Goal: Find contact information: Find contact information

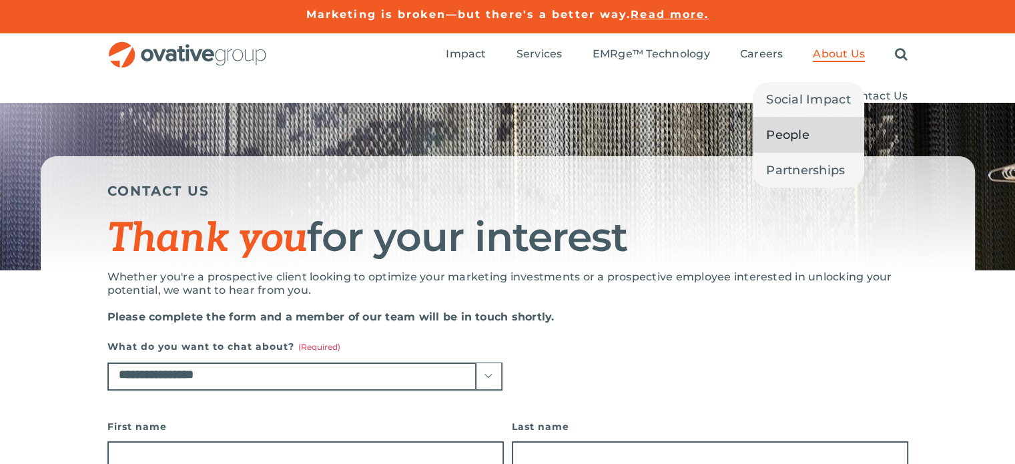
click at [793, 136] on span "People" at bounding box center [787, 134] width 43 height 19
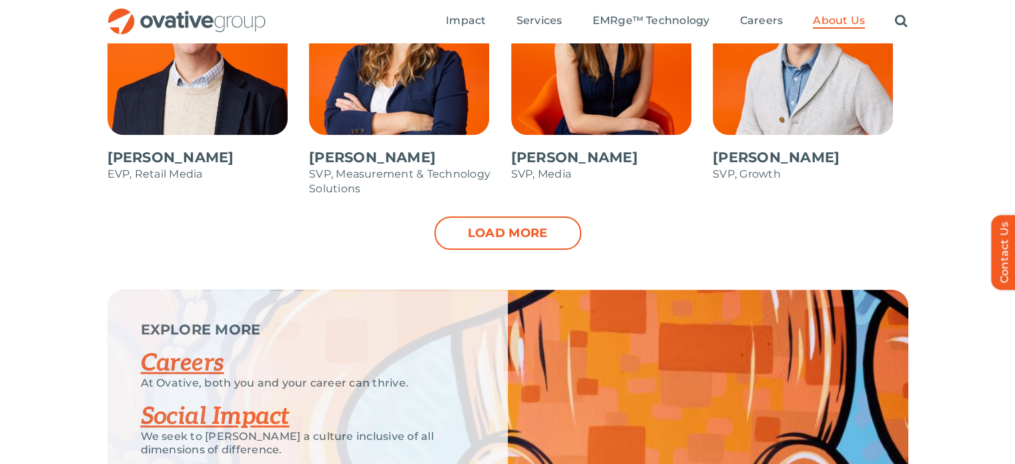
scroll to position [1525, 0]
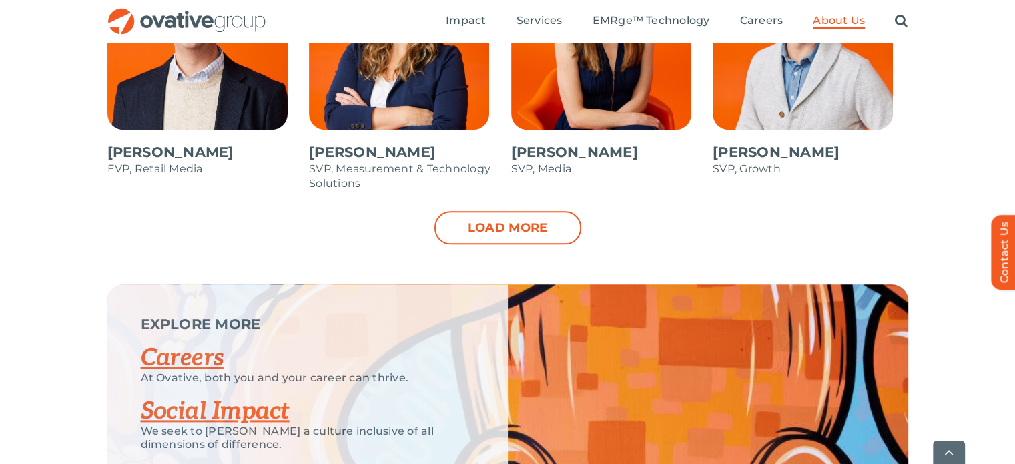
drag, startPoint x: 1008, startPoint y: 368, endPoint x: 1008, endPoint y: 377, distance: 9.3
click at [1008, 377] on div "EXPLORE MORE Careers At Ovative, both you and your career can thrive. Social Im…" at bounding box center [507, 417] width 1015 height 267
click at [532, 227] on link "Load more" at bounding box center [507, 227] width 147 height 33
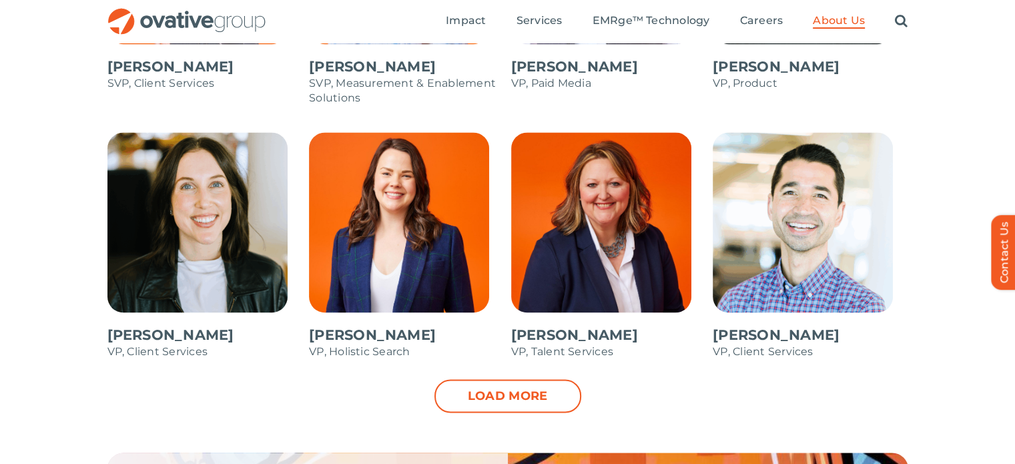
scroll to position [1875, 0]
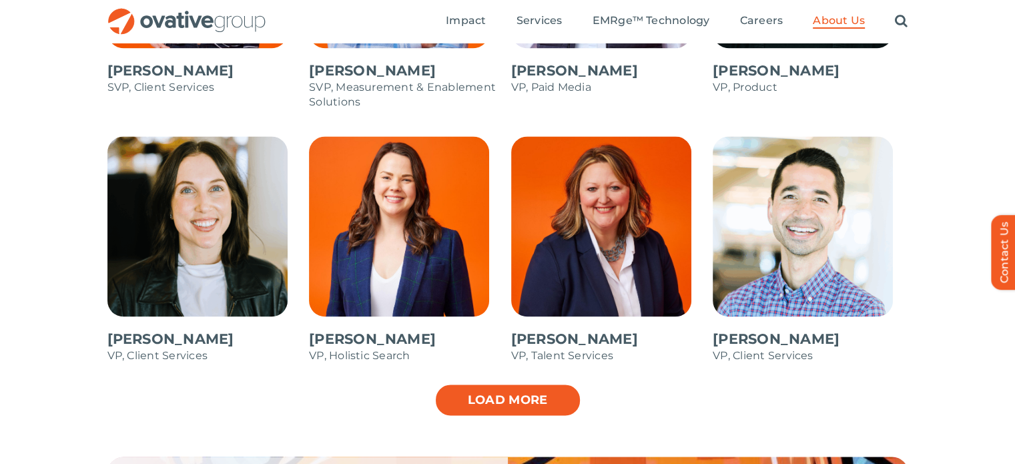
click at [524, 394] on link "Load more" at bounding box center [507, 399] width 147 height 33
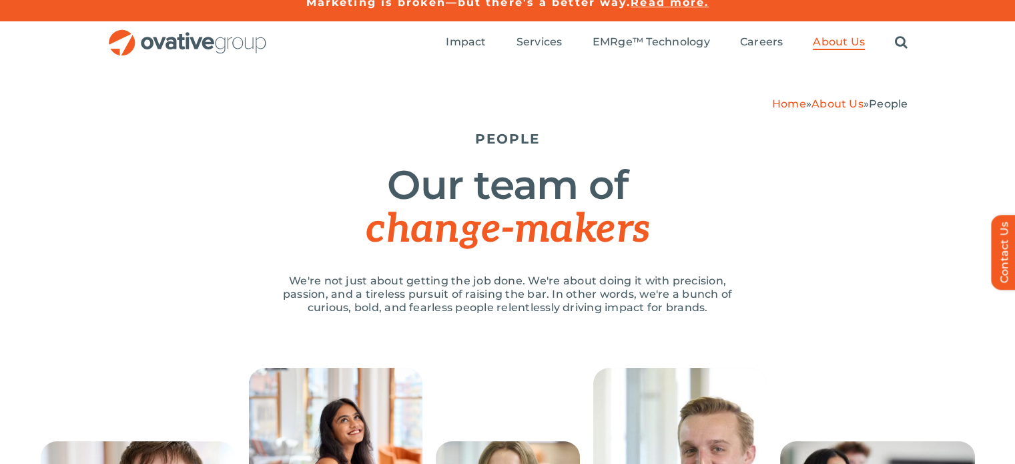
scroll to position [0, 0]
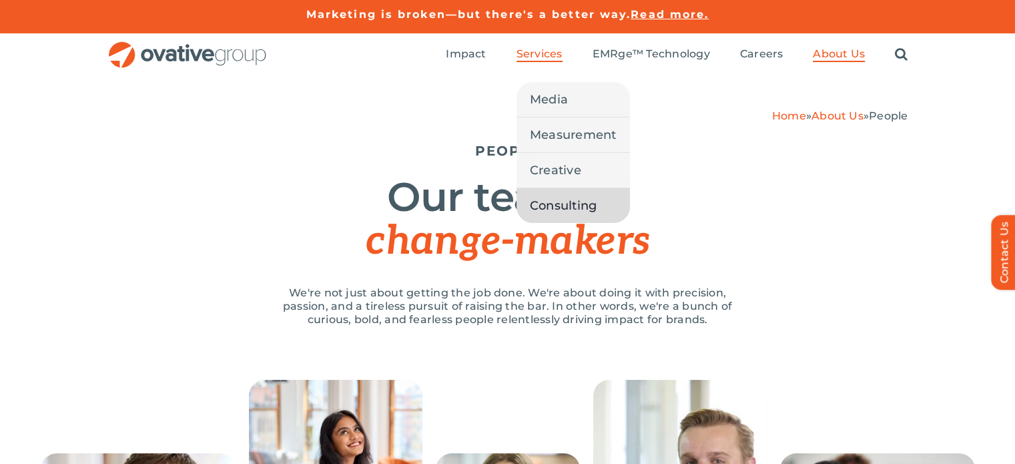
click at [566, 205] on span "Consulting" at bounding box center [563, 205] width 67 height 19
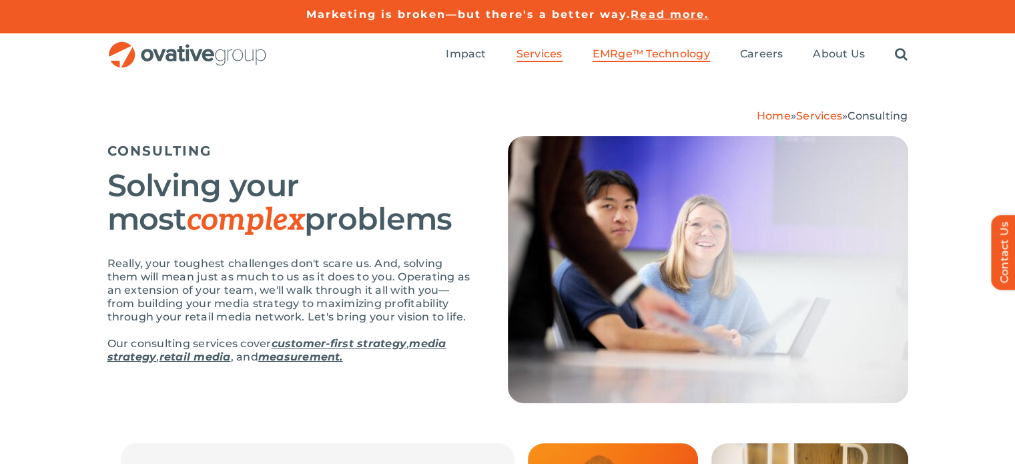
click at [656, 56] on span "EMRge™ Technology" at bounding box center [650, 53] width 117 height 13
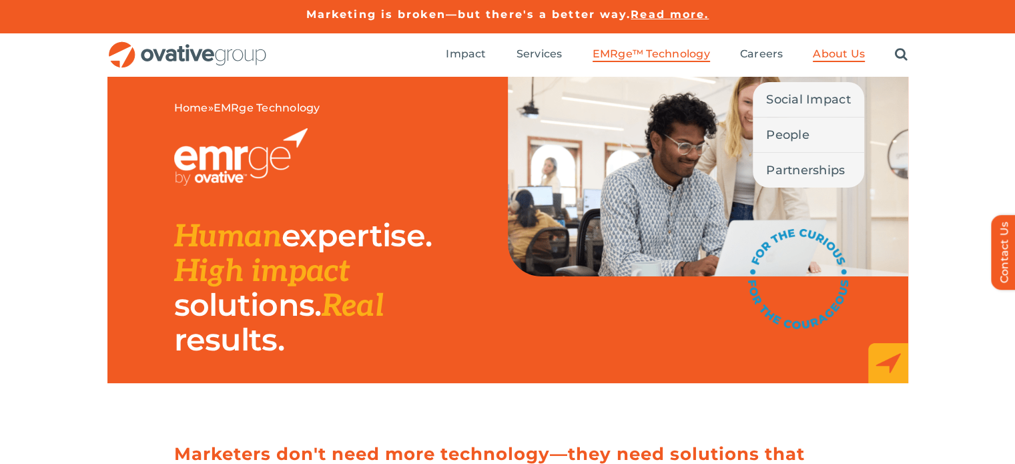
click at [835, 50] on span "About Us" at bounding box center [839, 53] width 52 height 13
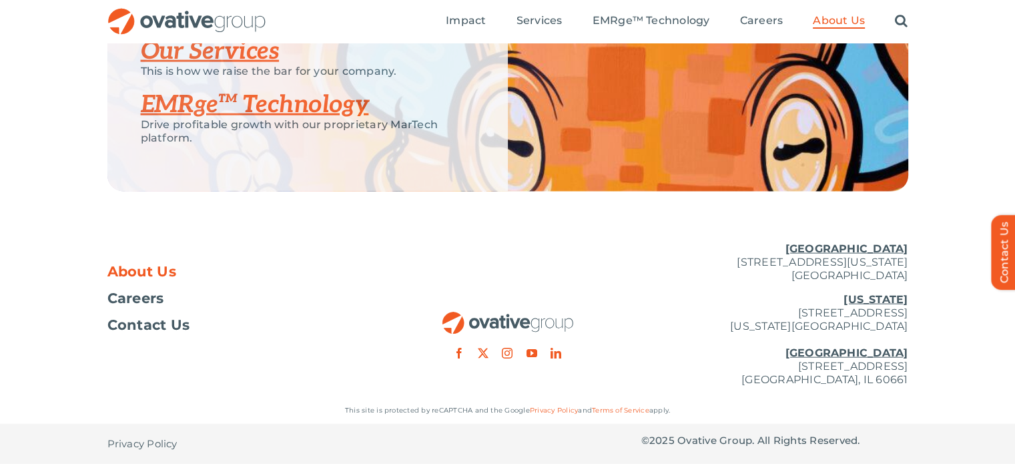
scroll to position [2955, 0]
click at [873, 247] on u "[GEOGRAPHIC_DATA]" at bounding box center [846, 248] width 123 height 13
click at [829, 245] on p "Minneapolis 729 Washington Avenue N, Suite 1000 Minneapolis, MN 55401" at bounding box center [774, 262] width 267 height 40
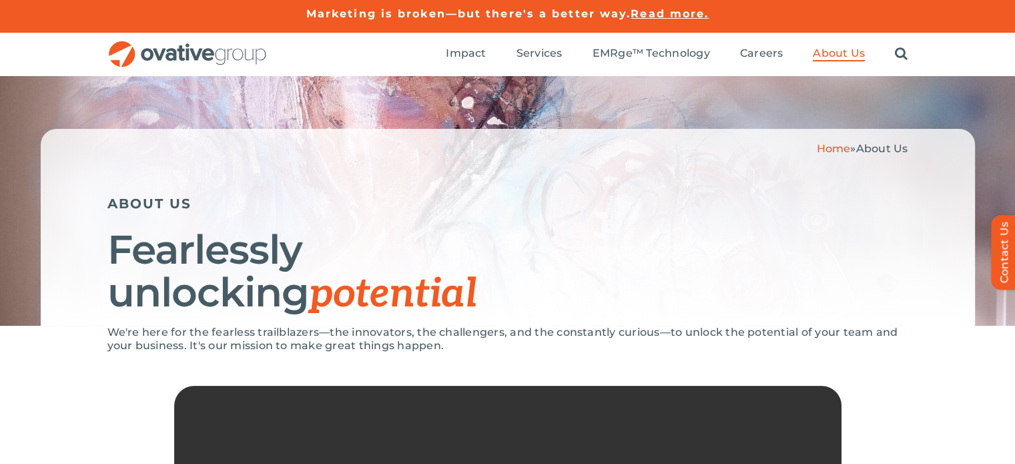
scroll to position [0, 0]
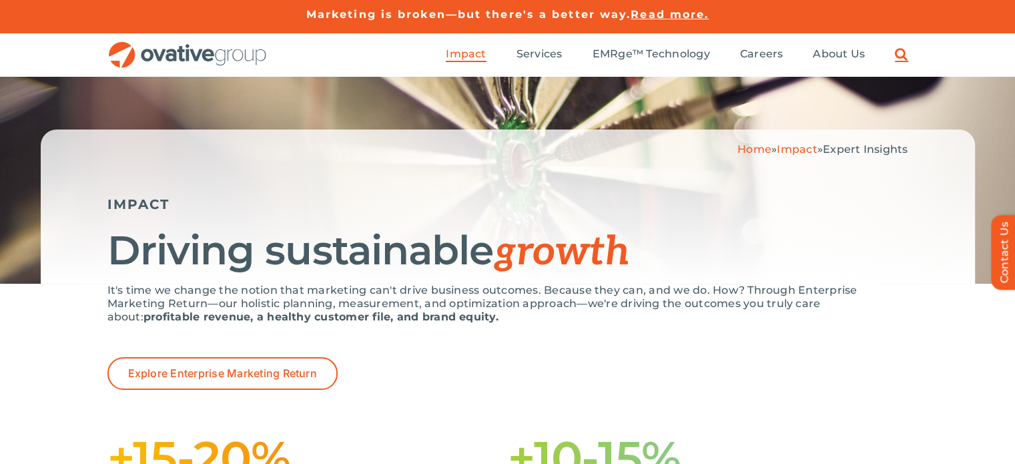
click at [901, 53] on link "Search" at bounding box center [901, 54] width 13 height 15
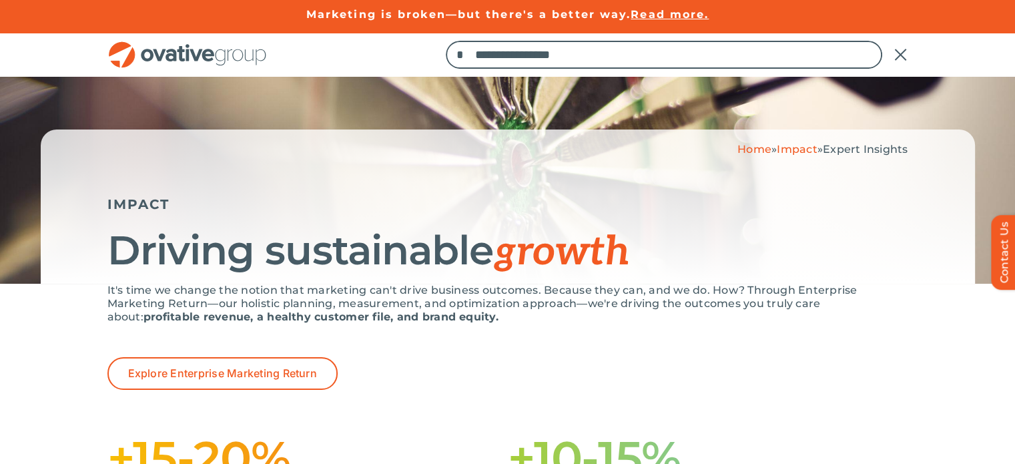
type input "**********"
click at [446, 41] on input "*" at bounding box center [460, 55] width 28 height 28
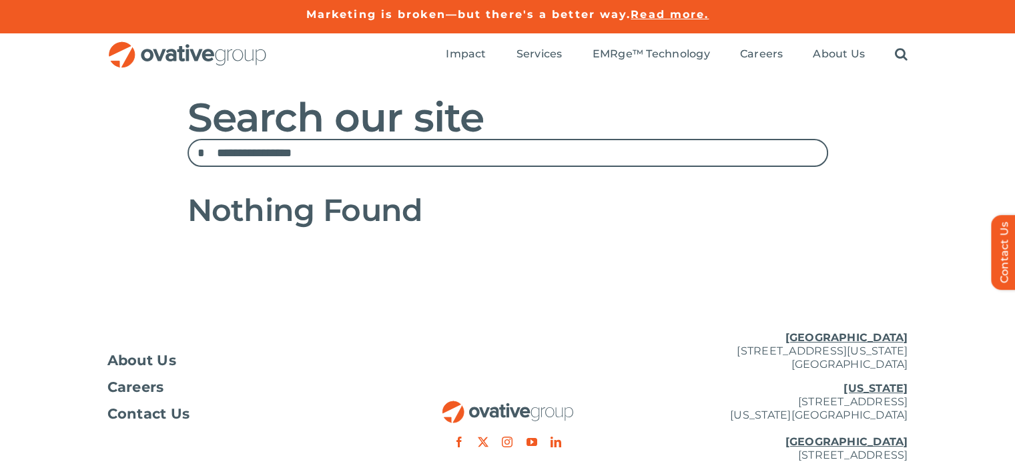
click at [334, 151] on input "**********" at bounding box center [507, 153] width 640 height 28
click at [187, 139] on input "*" at bounding box center [201, 153] width 28 height 28
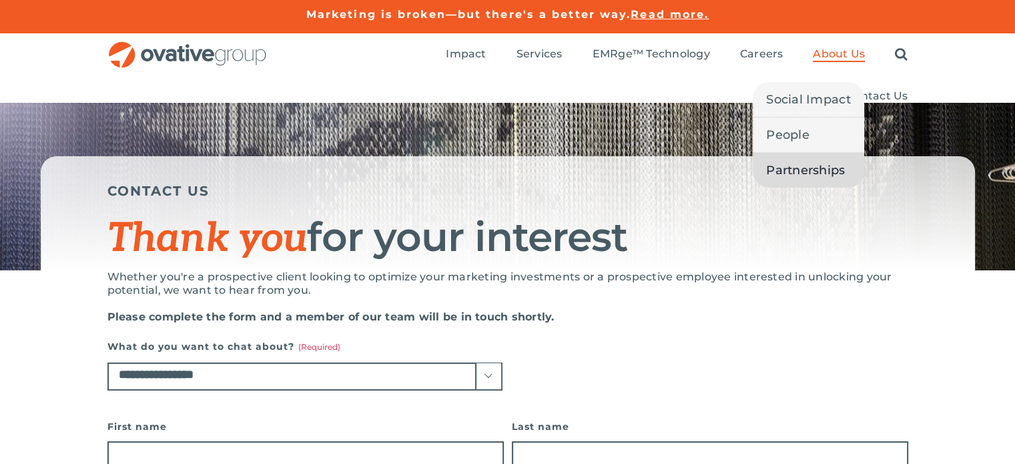
click at [808, 169] on span "Partnerships" at bounding box center [805, 170] width 79 height 19
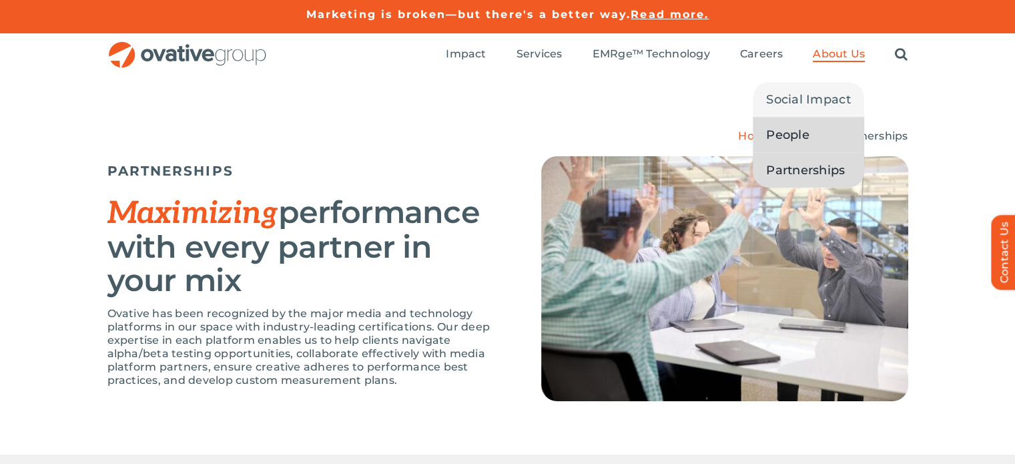
click at [801, 135] on span "People" at bounding box center [787, 134] width 43 height 19
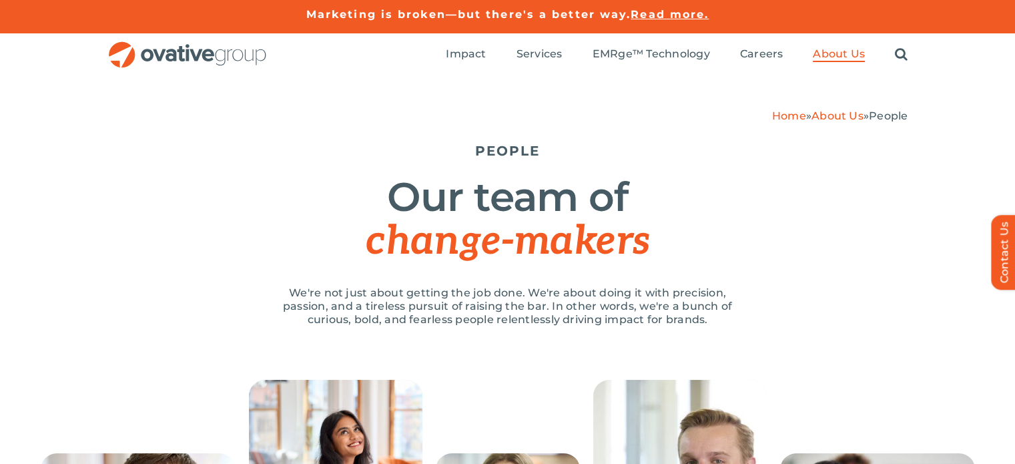
click at [197, 60] on img "OG_Full_horizontal_RGB" at bounding box center [187, 54] width 160 height 27
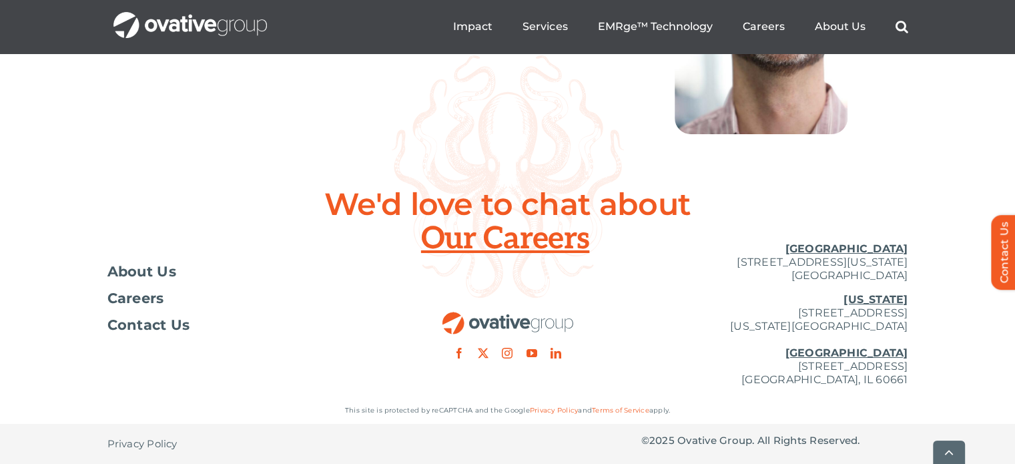
scroll to position [4992, 0]
click at [146, 328] on span "Contact Us" at bounding box center [148, 324] width 83 height 13
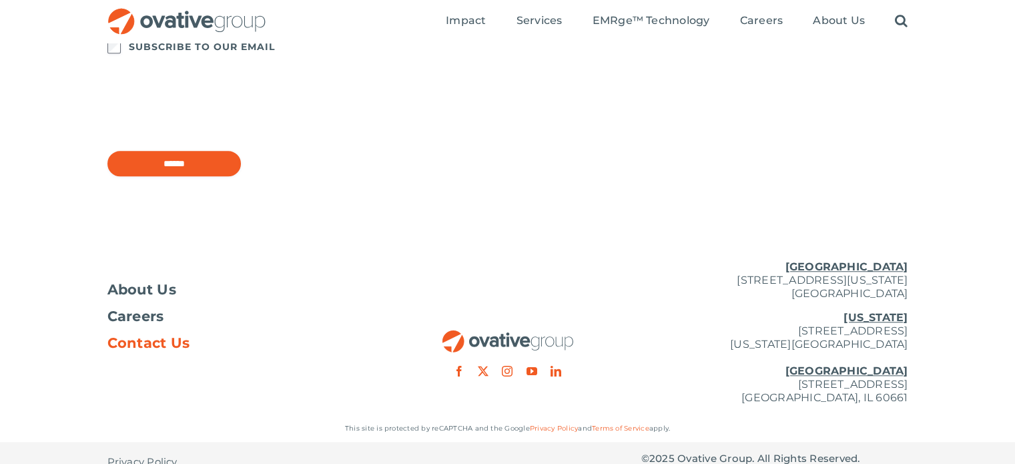
scroll to position [1182, 0]
